Goal: Find specific page/section: Find specific page/section

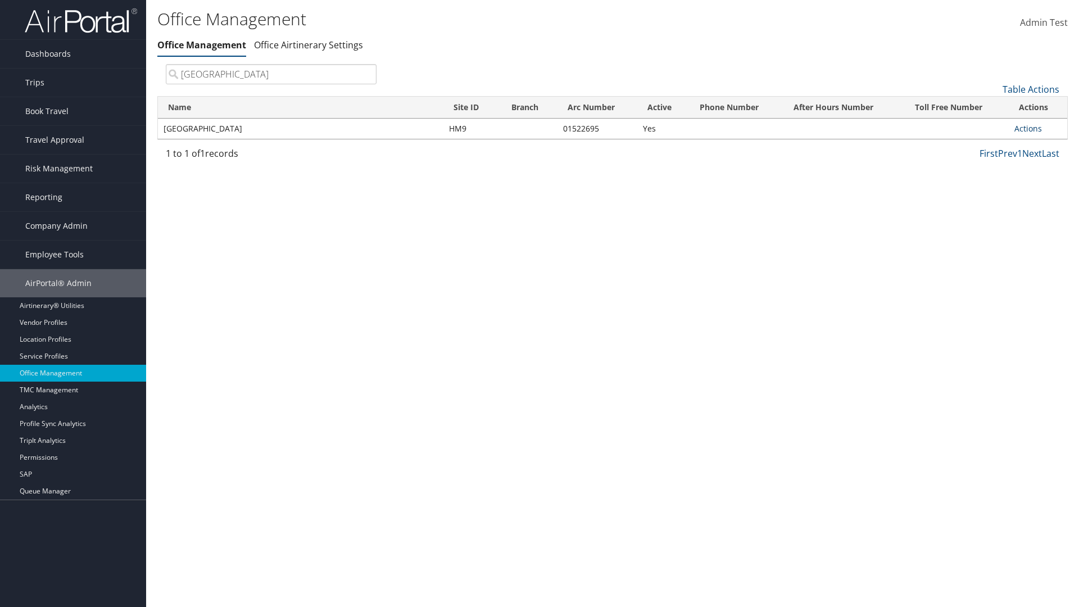
type input "[GEOGRAPHIC_DATA]"
click at [1028, 128] on link "Actions" at bounding box center [1029, 128] width 28 height 11
click at [991, 144] on link "View Travel Agents" at bounding box center [991, 144] width 95 height 19
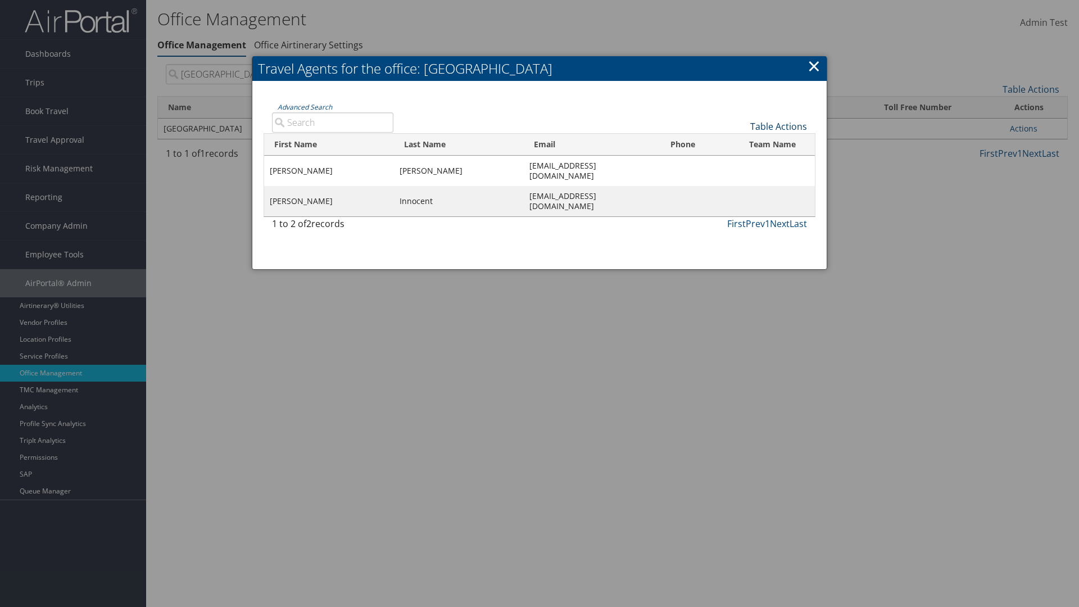
click at [778, 126] on link "Table Actions" at bounding box center [778, 126] width 57 height 12
click at [741, 144] on link "First Name" at bounding box center [741, 144] width 148 height 19
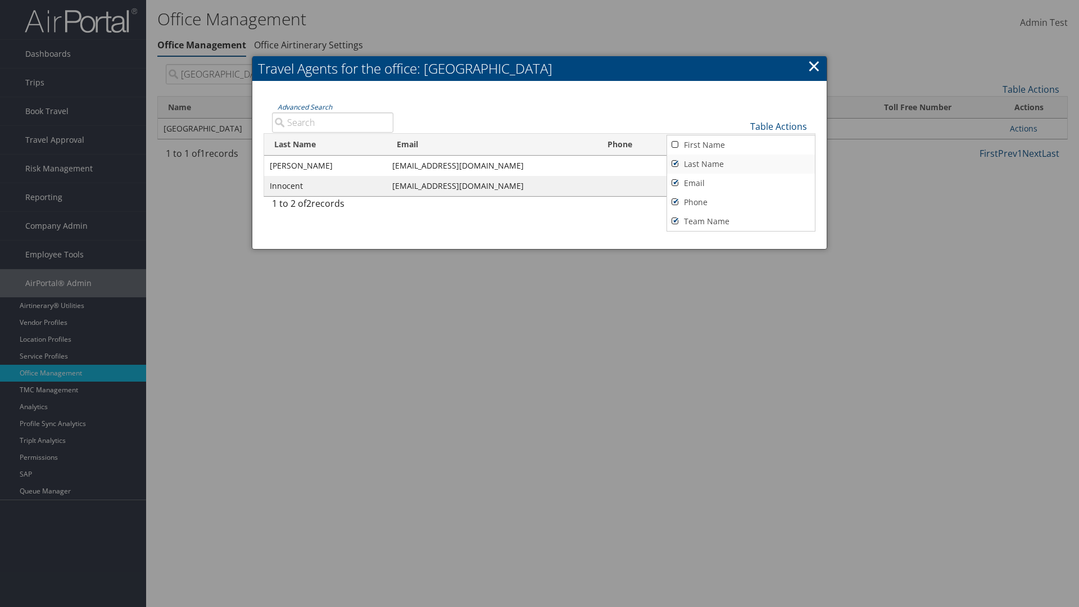
click at [741, 164] on link "Last Name" at bounding box center [741, 164] width 148 height 19
click at [741, 183] on link "Email" at bounding box center [741, 183] width 148 height 19
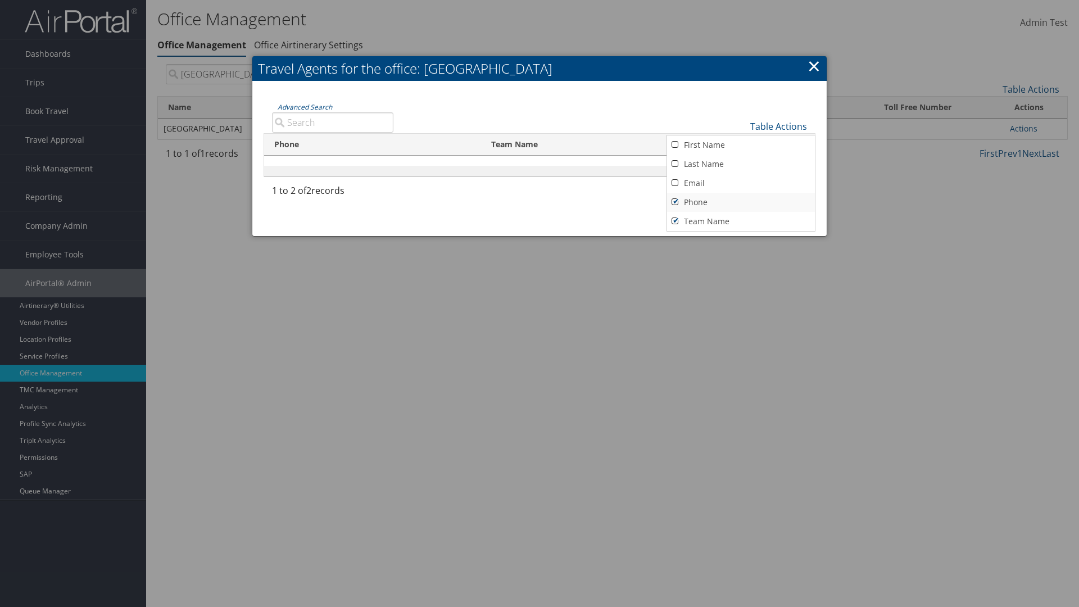
click at [741, 202] on link "Phone" at bounding box center [741, 202] width 148 height 19
click at [741, 221] on link "Team Name" at bounding box center [741, 221] width 148 height 19
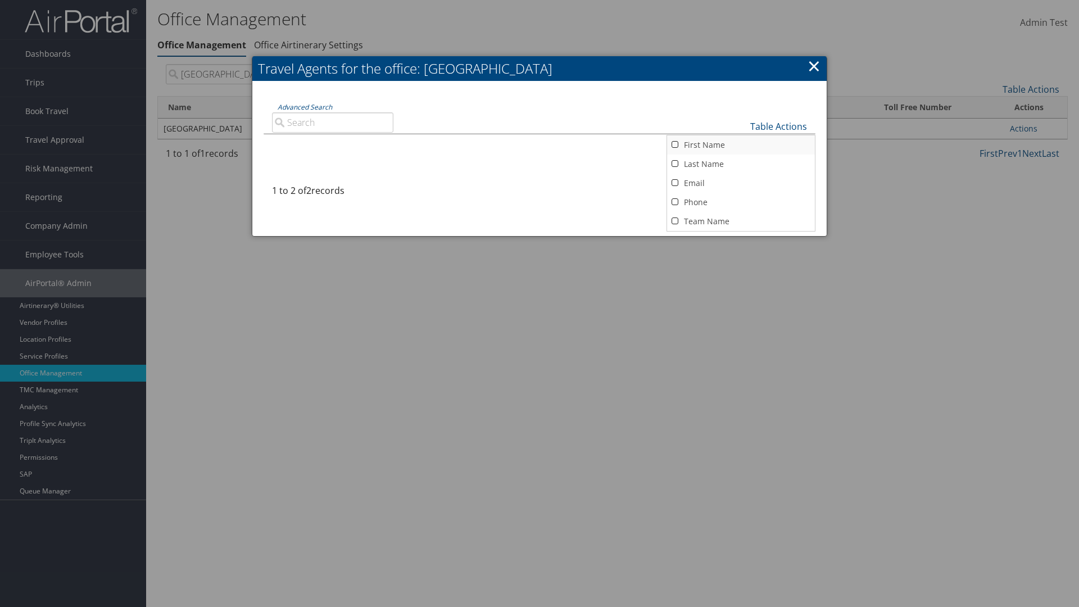
click at [741, 144] on link "First Name" at bounding box center [741, 144] width 148 height 19
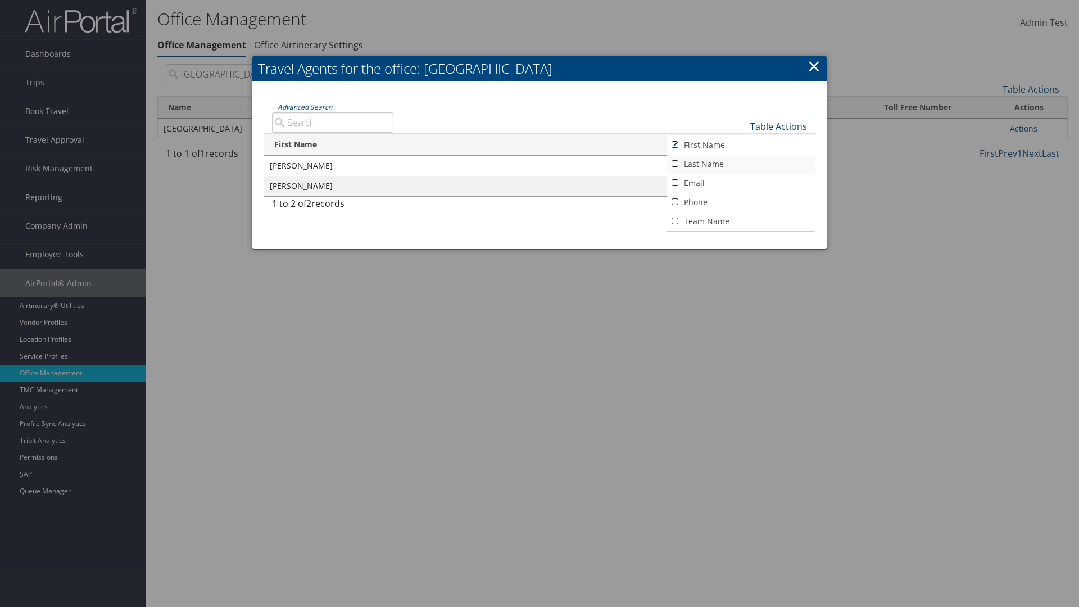
click at [741, 164] on link "Last Name" at bounding box center [741, 164] width 148 height 19
click at [741, 183] on link "Email" at bounding box center [741, 183] width 148 height 19
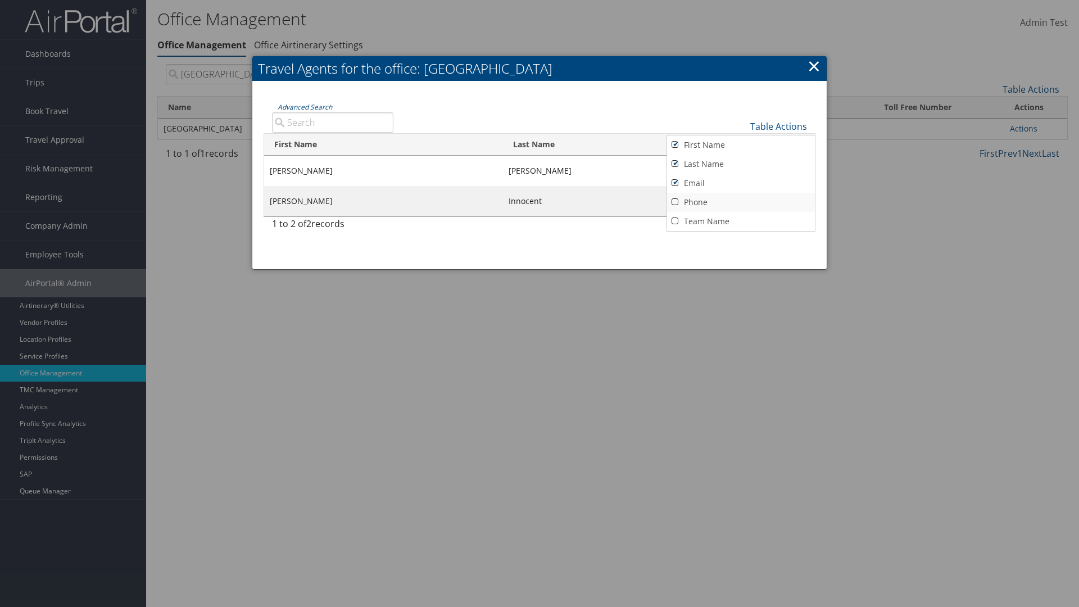
click at [741, 202] on link "Phone" at bounding box center [741, 202] width 148 height 19
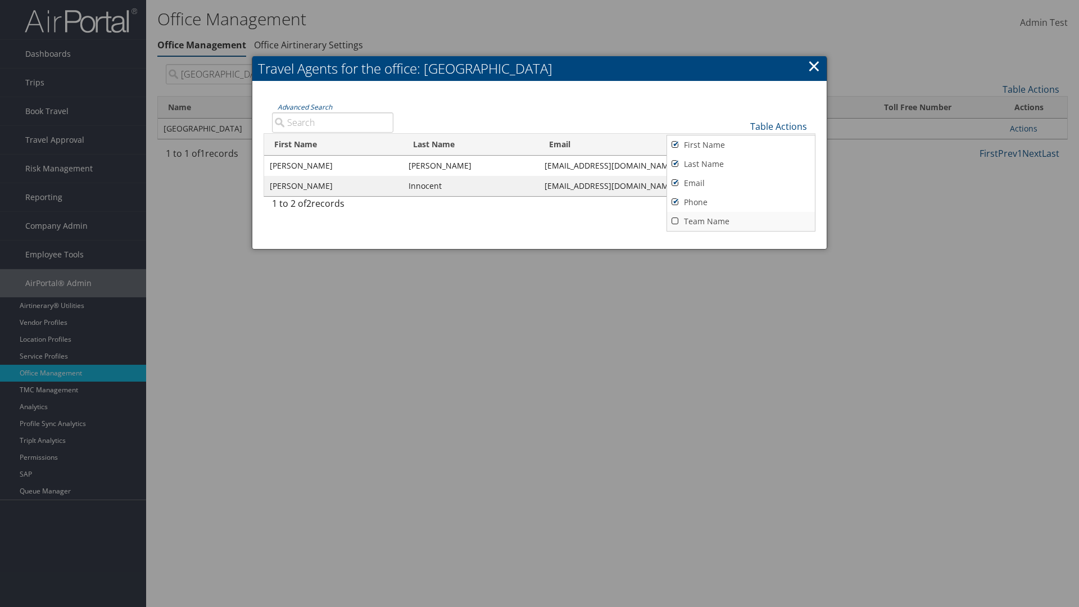
click at [741, 221] on link "Team Name" at bounding box center [741, 221] width 148 height 19
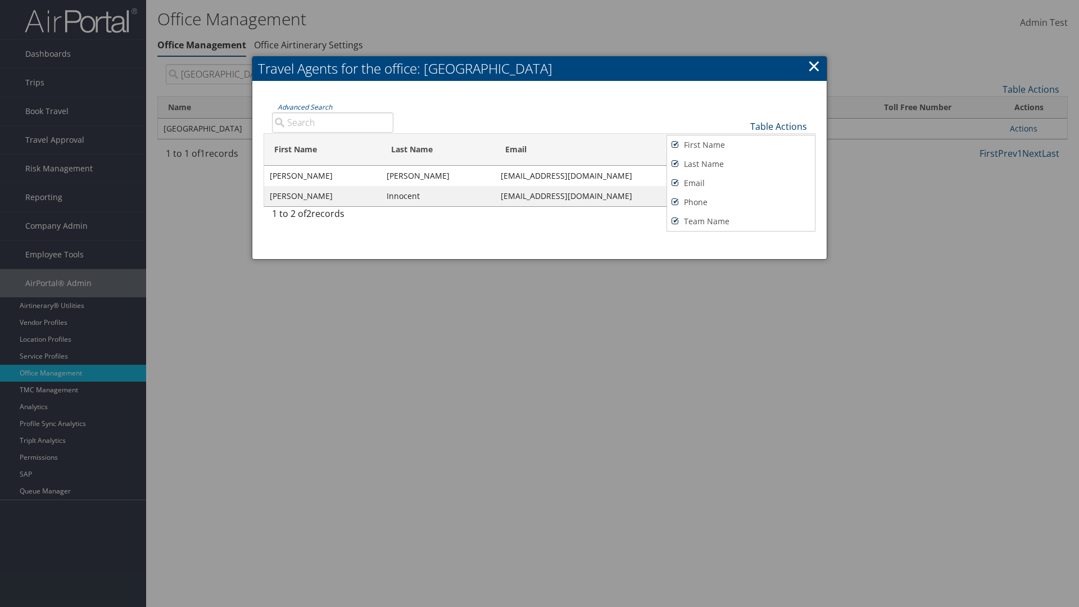
click at [778, 126] on link "Table Actions" at bounding box center [778, 126] width 57 height 12
click at [741, 165] on link "25" at bounding box center [741, 165] width 148 height 19
